Goal: Task Accomplishment & Management: Manage account settings

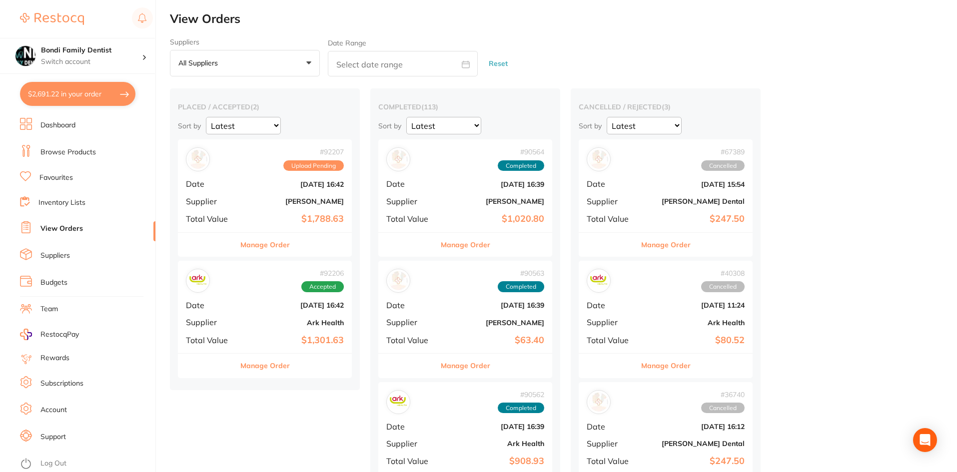
click at [65, 176] on link "Favourites" at bounding box center [55, 178] width 33 height 10
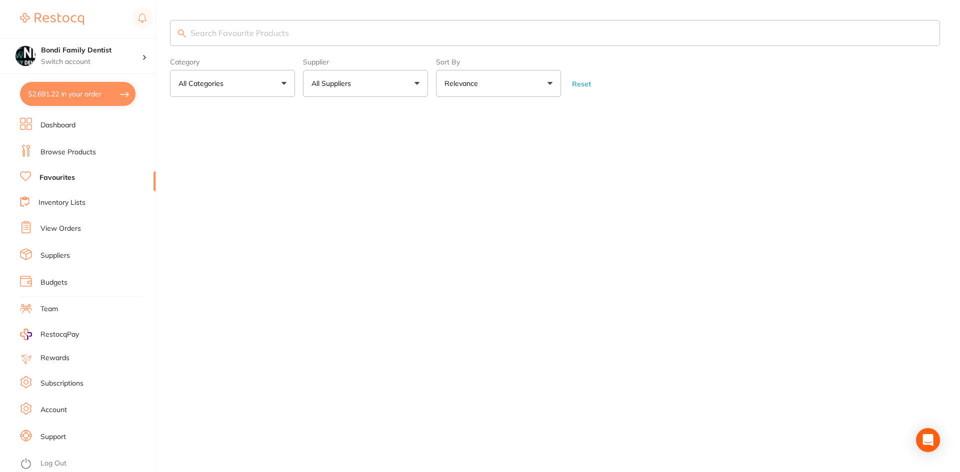
click at [253, 38] on input "search" at bounding box center [555, 33] width 770 height 26
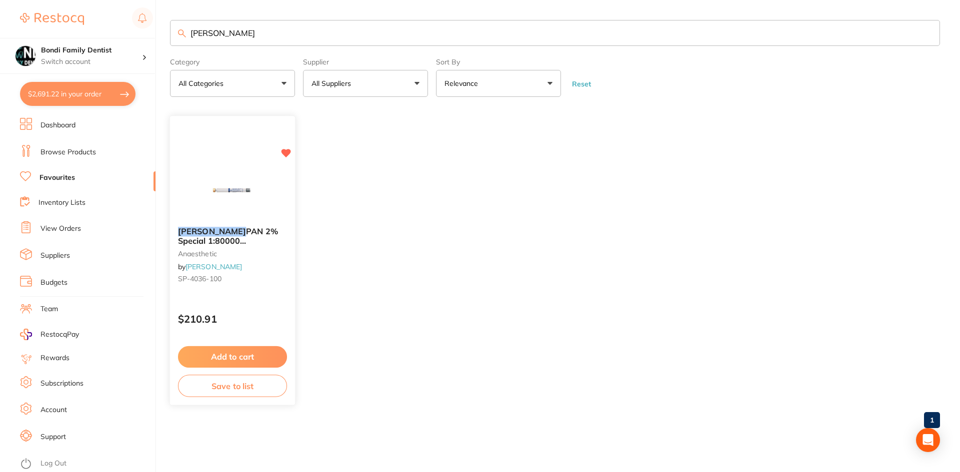
type input "[PERSON_NAME]"
click at [234, 221] on div "[PERSON_NAME] PAN 2% Special 1:80000 [MEDICAL_DATA] 2.2ml 2xBox 50 Blue anaesth…" at bounding box center [232, 257] width 125 height 76
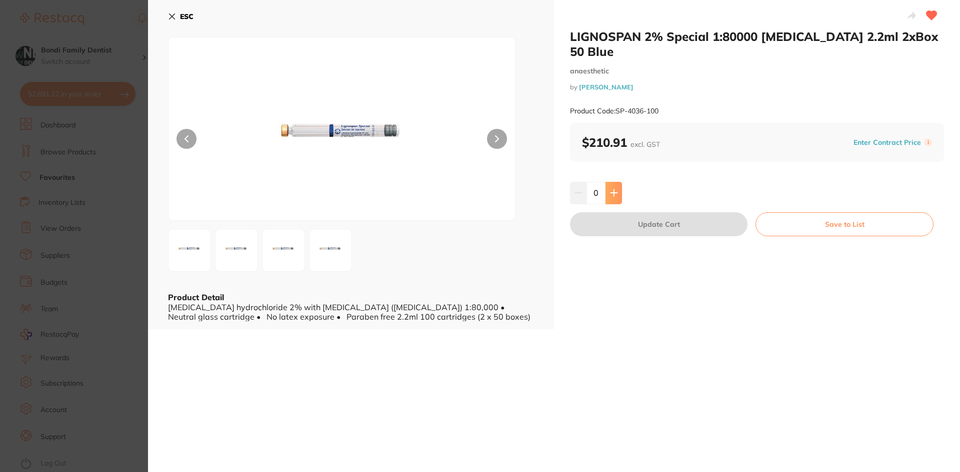
click at [619, 182] on button at bounding box center [613, 193] width 16 height 22
type input "1"
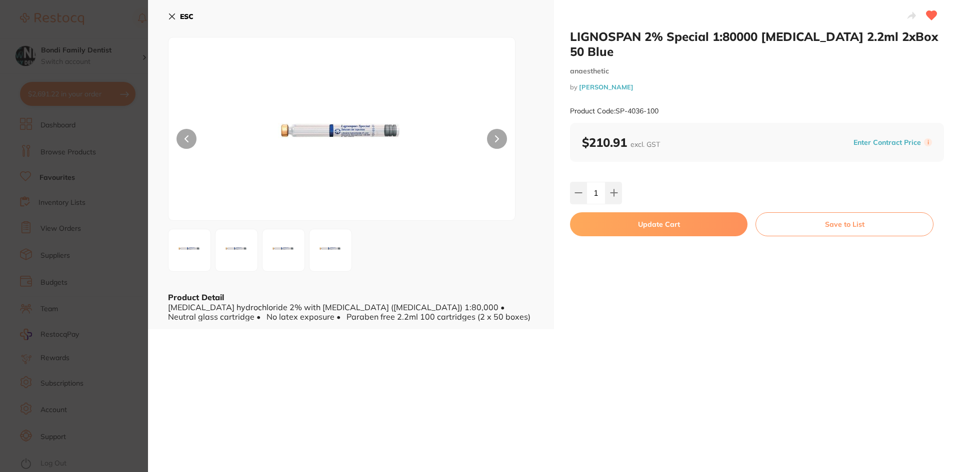
click at [619, 212] on button "Update Cart" at bounding box center [658, 224] width 177 height 24
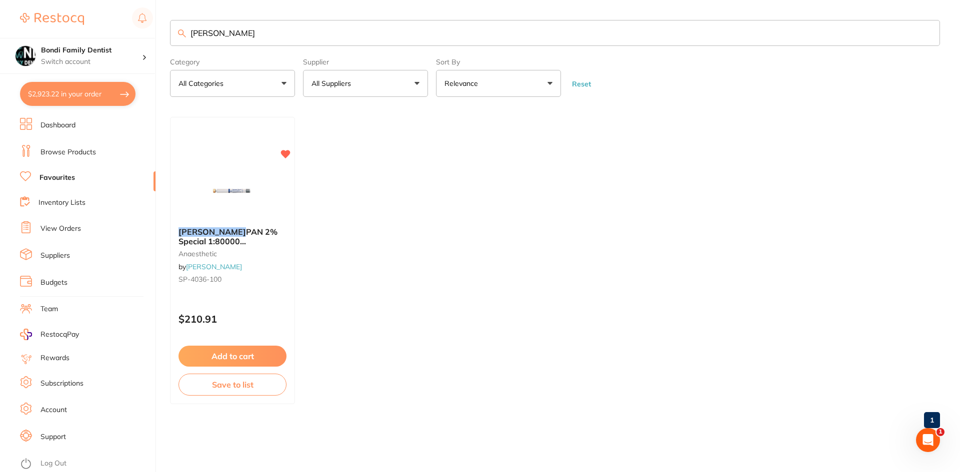
click at [64, 224] on link "View Orders" at bounding box center [60, 229] width 40 height 10
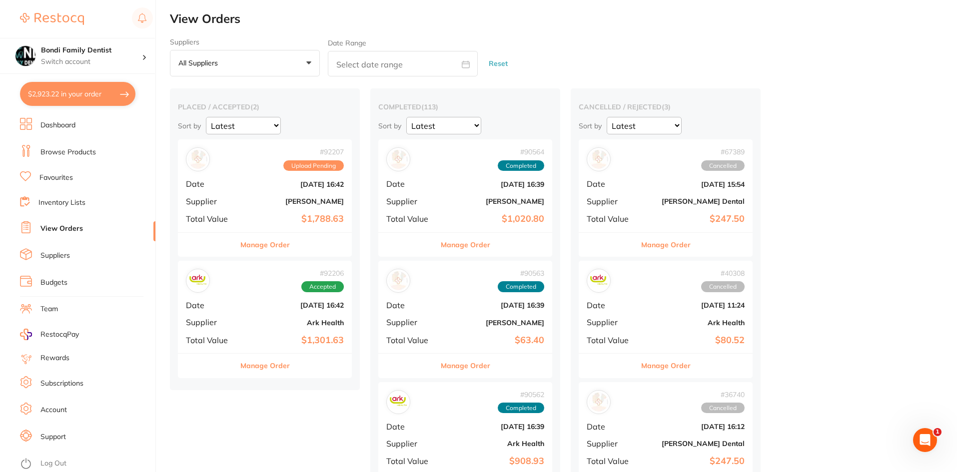
click at [255, 208] on div "# 92207 Upload Pending Date [DATE] 16:42 Supplier [PERSON_NAME] Total Value $1,…" at bounding box center [265, 185] width 174 height 92
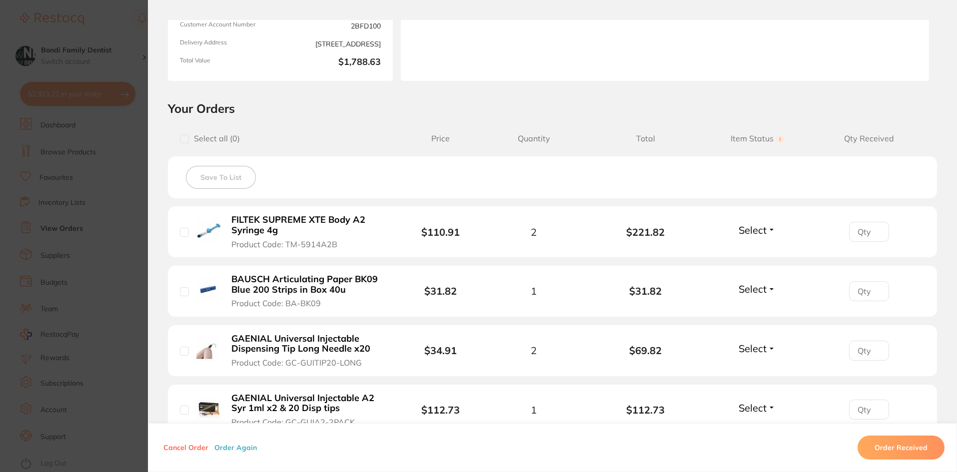
scroll to position [200, 0]
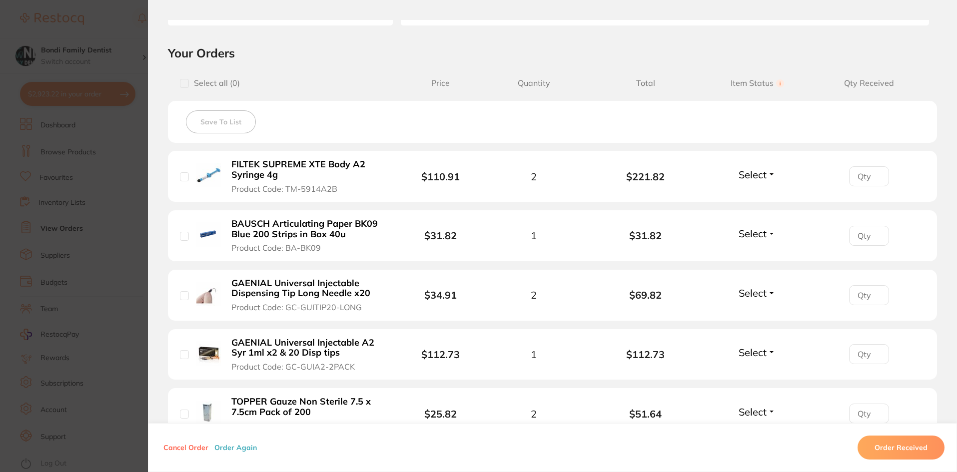
click at [767, 178] on button "Select" at bounding box center [757, 174] width 43 height 12
click at [753, 197] on span "Received" at bounding box center [757, 195] width 25 height 7
click at [767, 231] on button "Select" at bounding box center [757, 233] width 43 height 12
click at [742, 251] on ul "Received Back Order" at bounding box center [757, 263] width 38 height 38
click at [746, 254] on span "Received" at bounding box center [757, 254] width 25 height 7
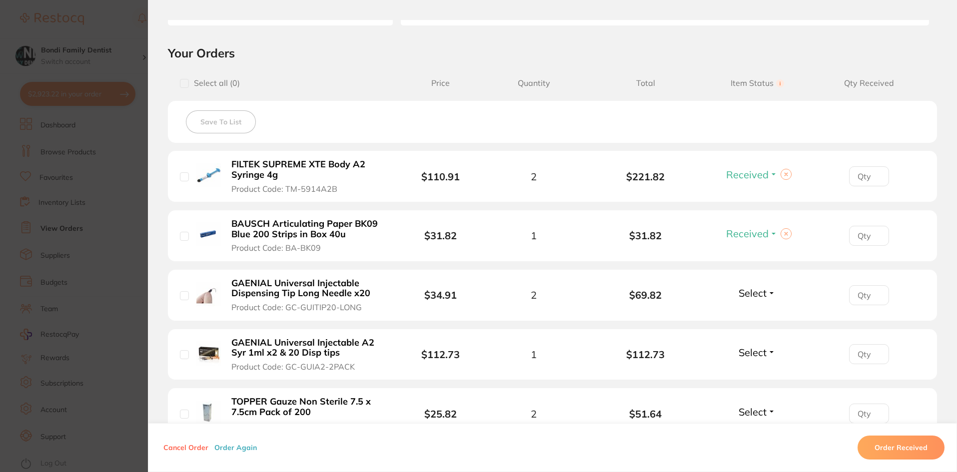
scroll to position [250, 0]
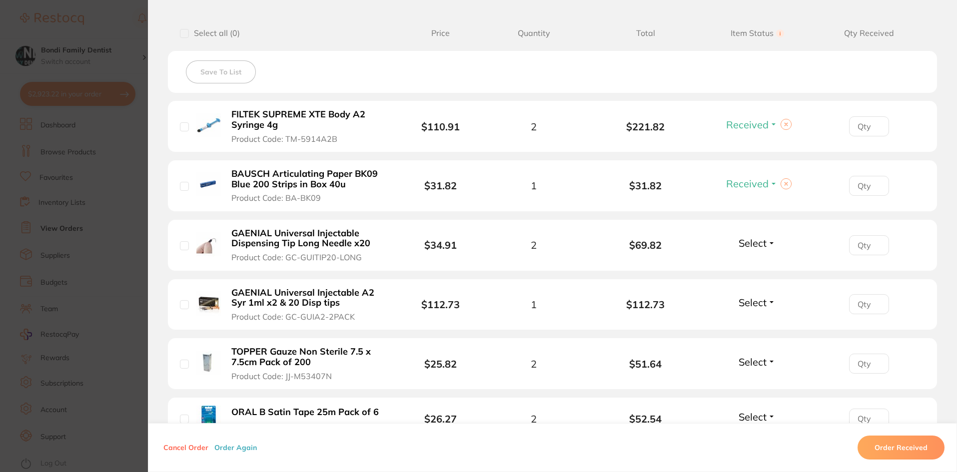
click at [755, 246] on span "Select" at bounding box center [753, 243] width 28 height 12
click at [758, 261] on span "Received" at bounding box center [757, 264] width 25 height 7
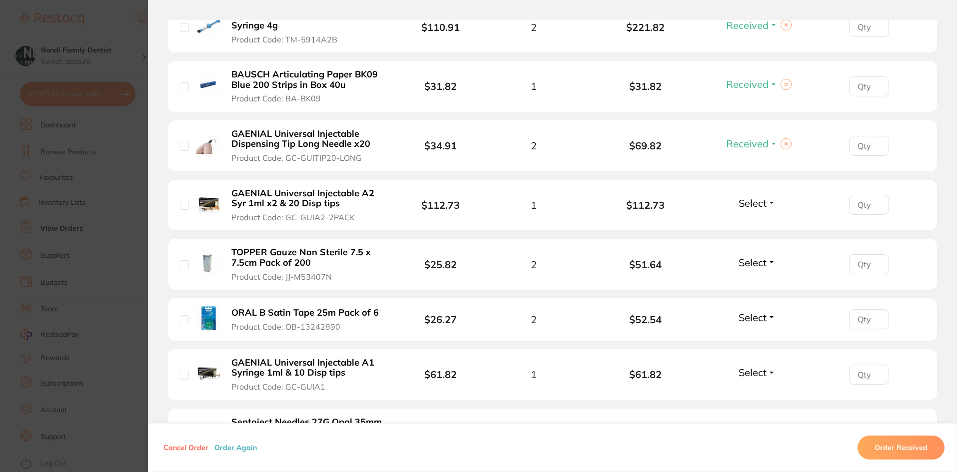
scroll to position [350, 0]
click at [757, 204] on span "Select" at bounding box center [753, 202] width 28 height 12
click at [759, 223] on span "Received" at bounding box center [757, 223] width 25 height 7
click at [751, 261] on span "Select" at bounding box center [753, 262] width 28 height 12
click at [752, 283] on span "Received" at bounding box center [757, 283] width 25 height 7
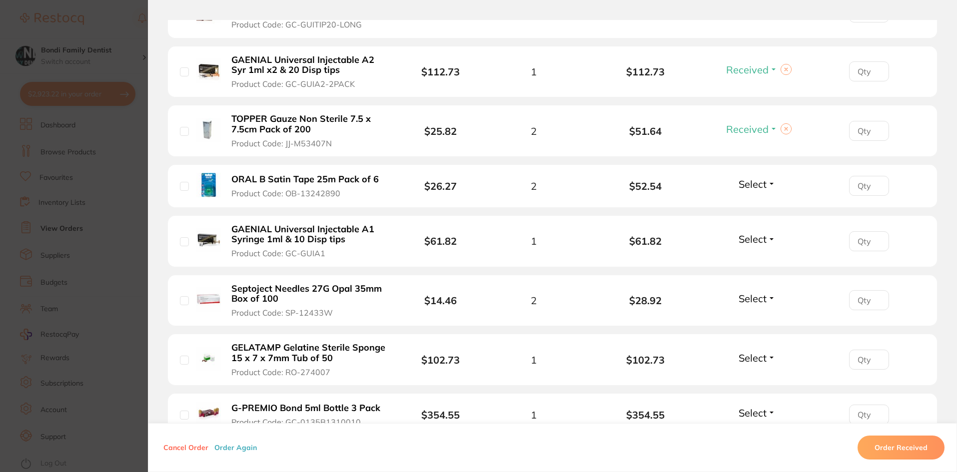
scroll to position [500, 0]
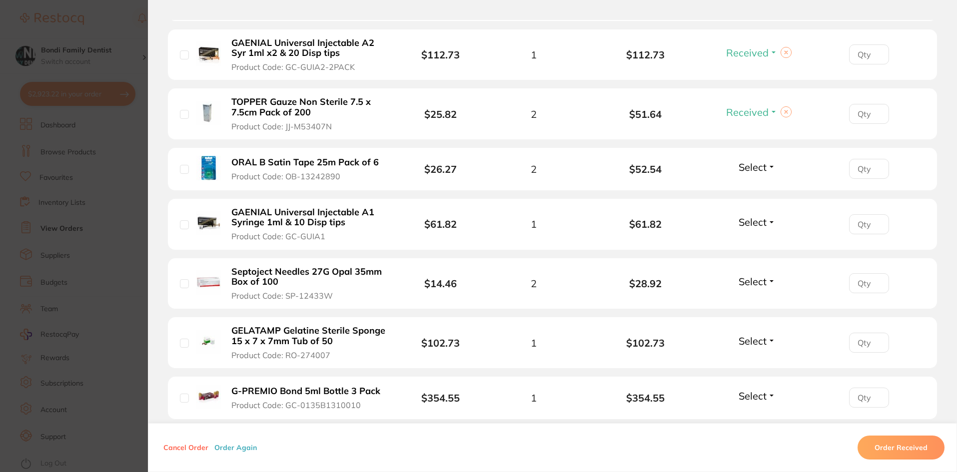
click at [760, 220] on span "Select" at bounding box center [753, 222] width 28 height 12
click at [753, 240] on span "Received" at bounding box center [757, 243] width 25 height 7
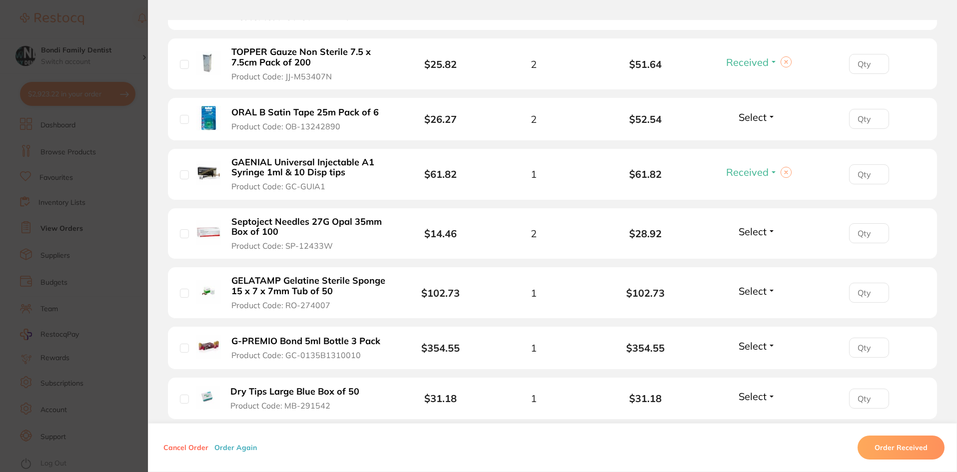
click at [759, 231] on span "Select" at bounding box center [753, 231] width 28 height 12
click at [749, 252] on span "Received" at bounding box center [757, 252] width 25 height 7
click at [755, 288] on span "Select" at bounding box center [753, 291] width 28 height 12
click at [756, 313] on span "Received" at bounding box center [757, 312] width 25 height 7
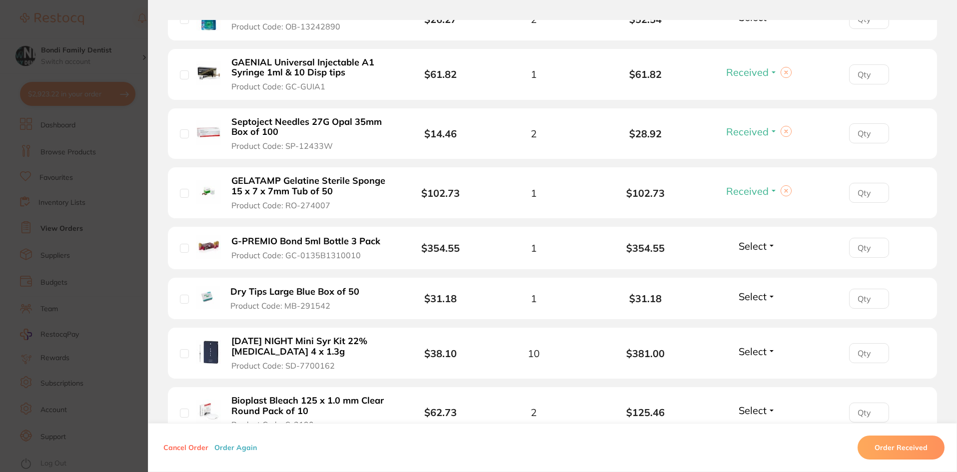
click at [753, 249] on span "Select" at bounding box center [753, 246] width 28 height 12
click at [747, 266] on span "Received" at bounding box center [757, 267] width 25 height 7
click at [747, 295] on span "Select" at bounding box center [753, 296] width 28 height 12
click at [755, 319] on span "Received" at bounding box center [757, 317] width 25 height 7
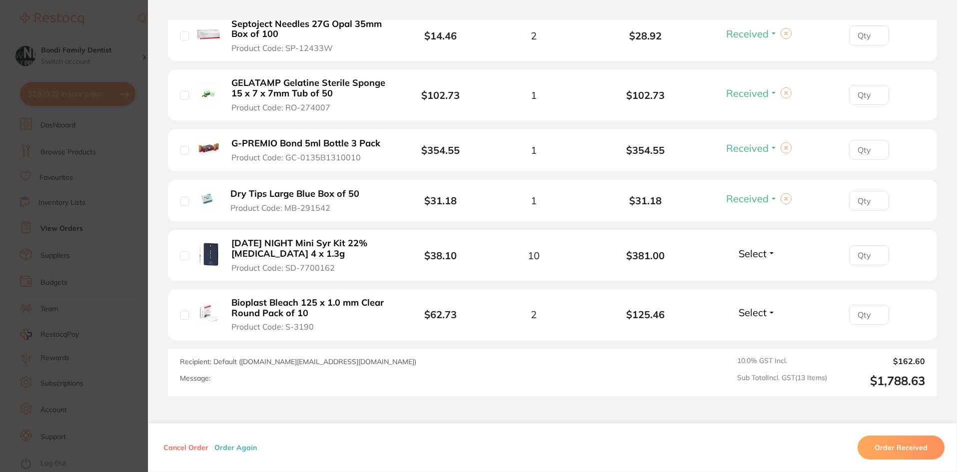
scroll to position [750, 0]
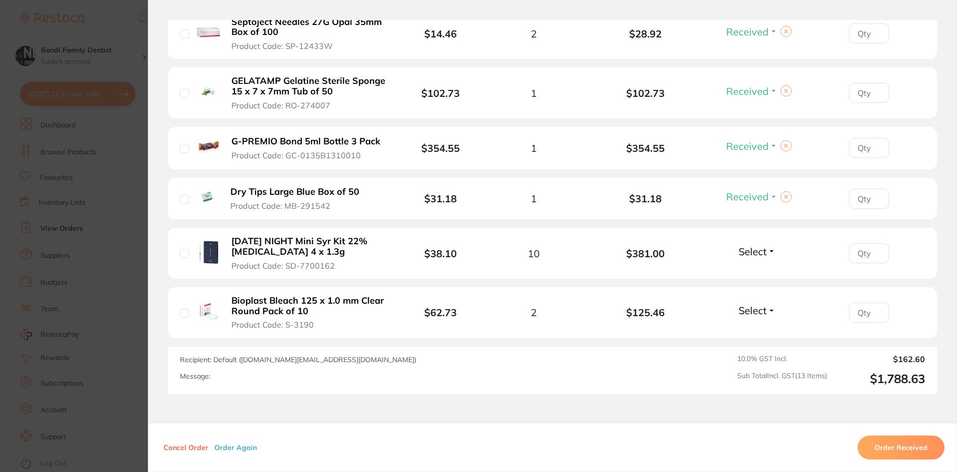
click at [759, 252] on span "Select" at bounding box center [753, 251] width 28 height 12
click at [756, 269] on span "Received" at bounding box center [757, 272] width 25 height 7
click at [748, 303] on li "Bioplast Bleach 125 x 1.0 mm Clear Round Pack of 10 Product Code: S-3190 $62.73…" at bounding box center [552, 312] width 769 height 51
click at [751, 312] on span "Select" at bounding box center [753, 310] width 28 height 12
click at [757, 330] on span "Received" at bounding box center [757, 331] width 25 height 7
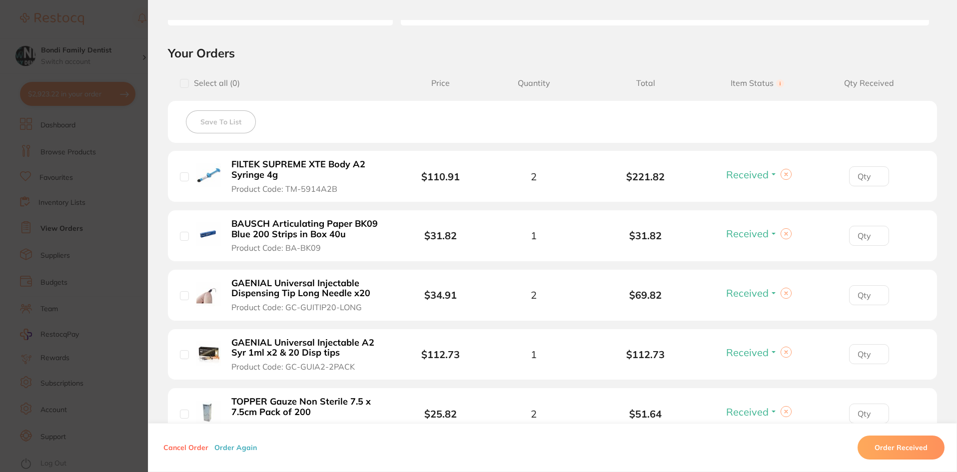
scroll to position [0, 0]
